Goal: Task Accomplishment & Management: Use online tool/utility

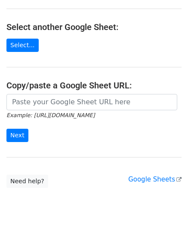
scroll to position [86, 0]
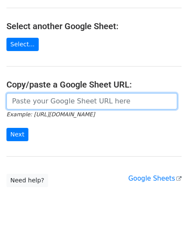
drag, startPoint x: 36, startPoint y: 101, endPoint x: 41, endPoint y: 96, distance: 7.6
click at [36, 101] on input "url" at bounding box center [91, 101] width 170 height 16
paste input "https://docs.google.com/spreadsheets/d/1cDFbhu_YHOVfhqZK8uDWEMjOcmH1ypELoDBwnNt…"
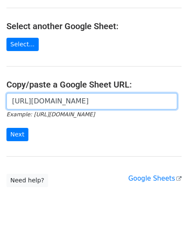
scroll to position [0, 201]
type input "https://docs.google.com/spreadsheets/d/1cDFbhu_YHOVfhqZK8uDWEMjOcmH1ypELoDBwnNt…"
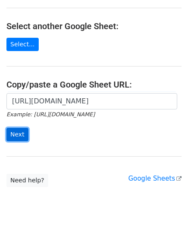
click at [19, 129] on input "Next" at bounding box center [17, 134] width 22 height 13
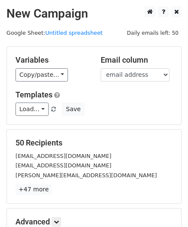
scroll to position [105, 0]
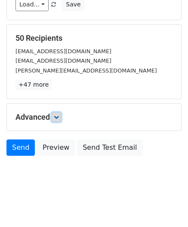
click at [56, 115] on icon at bounding box center [56, 117] width 5 height 5
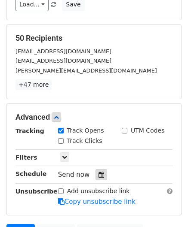
click at [98, 173] on icon at bounding box center [101, 175] width 6 height 6
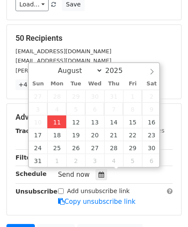
type input "[DATE] 12:00"
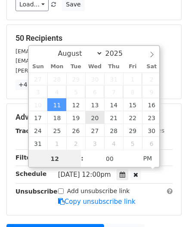
paste input "Hour"
type input "2"
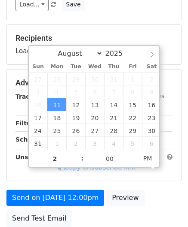
type input "[DATE] 14:00"
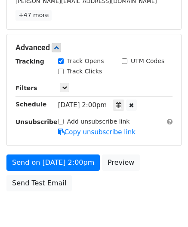
scroll to position [209, 0]
